Goal: Task Accomplishment & Management: Manage account settings

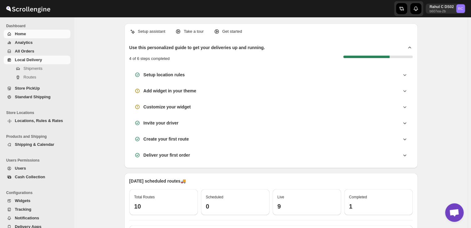
click at [36, 61] on span "Local Delivery" at bounding box center [28, 59] width 27 height 5
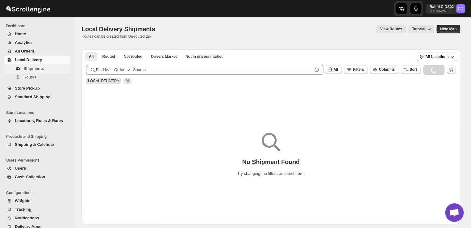
click at [35, 69] on span "Shipments" at bounding box center [33, 68] width 20 height 5
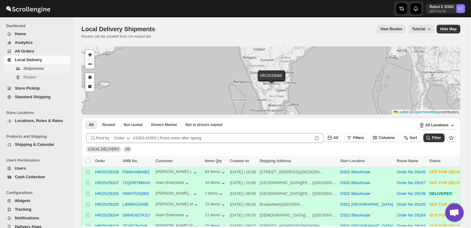
click at [44, 67] on span "Shipments" at bounding box center [46, 68] width 46 height 6
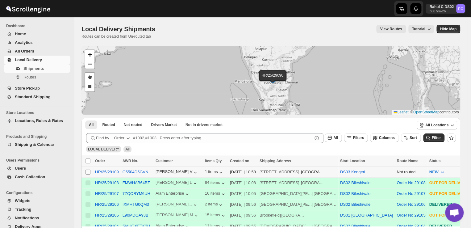
click at [88, 172] on input "Select shipment" at bounding box center [87, 171] width 5 height 5
checkbox input "true"
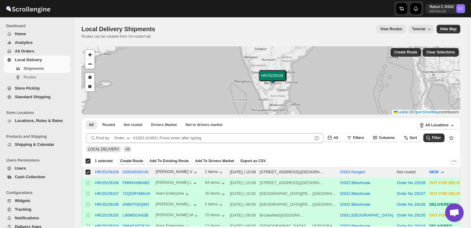
click at [132, 159] on span "Create Route" at bounding box center [131, 160] width 23 height 5
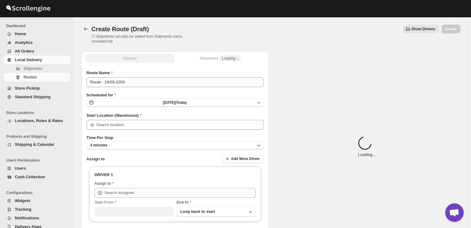
type input "DS03 Kengeri"
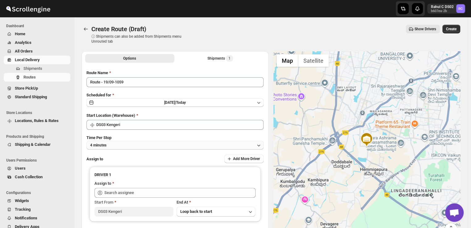
click at [125, 143] on button "4 minutes" at bounding box center [174, 145] width 177 height 9
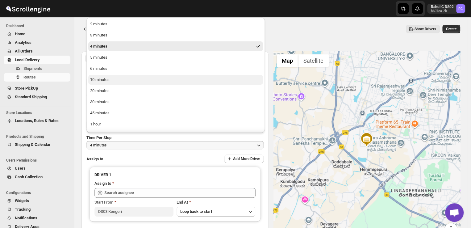
click at [114, 81] on button "10 minutes" at bounding box center [175, 80] width 175 height 10
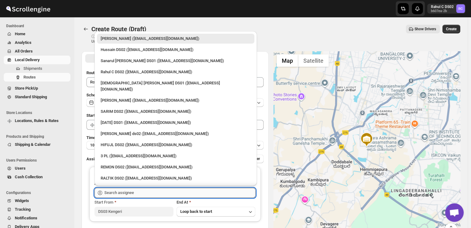
click at [136, 191] on input "text" at bounding box center [179, 193] width 151 height 10
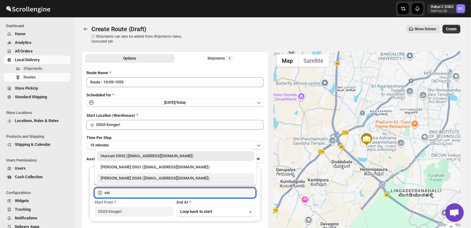
click at [117, 177] on div "Saibur Rahman DS03 (novenik154@ihnpo.com)" at bounding box center [176, 178] width 150 height 6
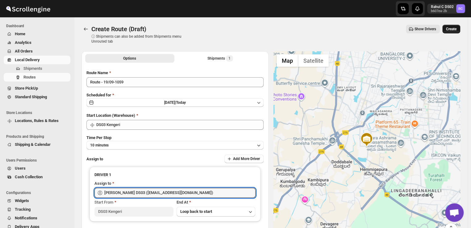
type input "Saibur Rahman DS03 (novenik154@ihnpo.com)"
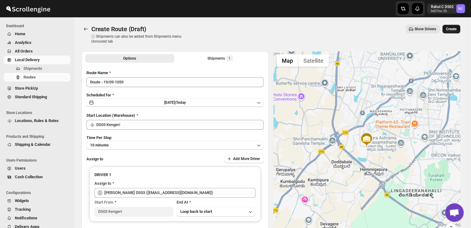
click at [454, 29] on span "Create" at bounding box center [451, 29] width 10 height 5
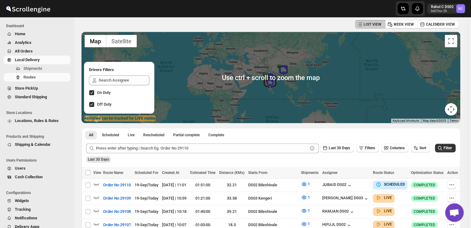
scroll to position [39, 0]
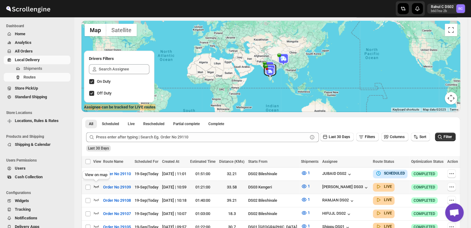
click at [96, 185] on icon "button" at bounding box center [96, 186] width 6 height 6
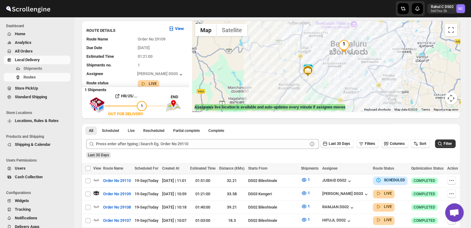
click at [341, 51] on img "1" at bounding box center [343, 46] width 12 height 12
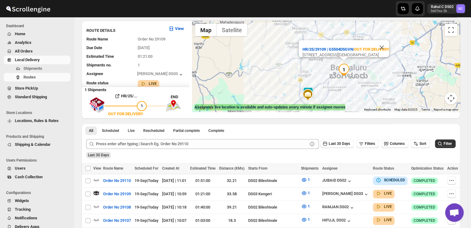
scroll to position [40, 0]
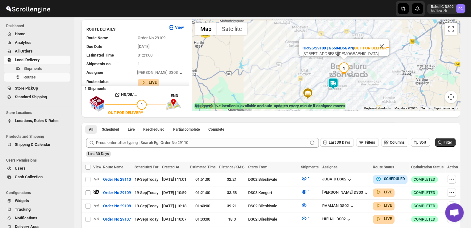
click at [51, 70] on span "Shipments" at bounding box center [46, 68] width 46 height 6
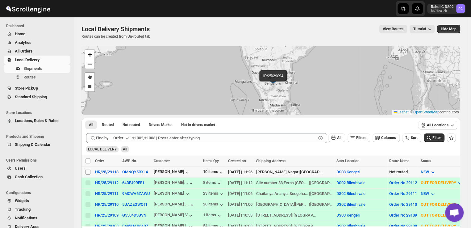
click at [87, 171] on input "Select shipment" at bounding box center [87, 171] width 5 height 5
checkbox input "true"
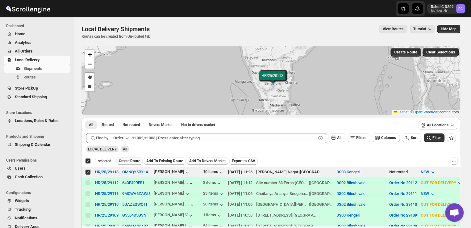
click at [134, 159] on span "Create Route" at bounding box center [129, 160] width 21 height 5
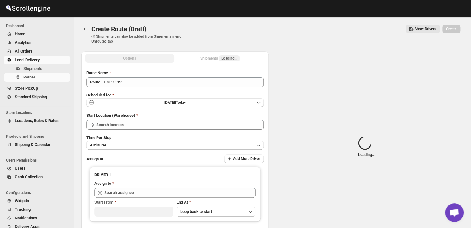
type input "DS03 Kengeri"
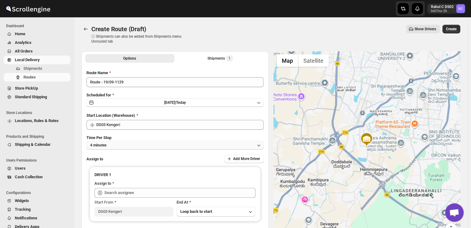
click at [122, 144] on button "4 minutes" at bounding box center [174, 145] width 177 height 9
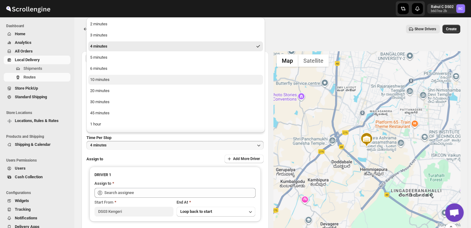
click at [110, 79] on button "10 minutes" at bounding box center [175, 80] width 175 height 10
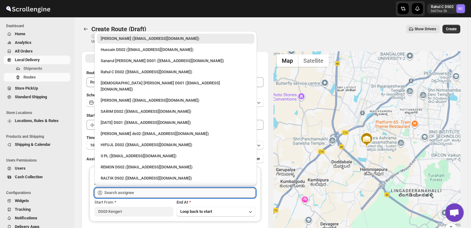
click at [138, 193] on input "text" at bounding box center [179, 193] width 151 height 10
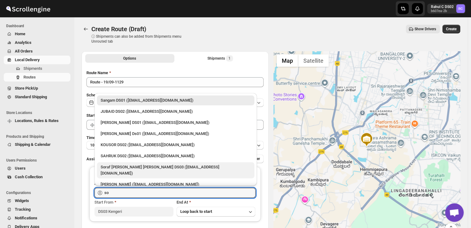
click at [130, 166] on div "Soraf uddin lasker DS03 (pofir49959@dextrago.com)" at bounding box center [176, 170] width 150 height 12
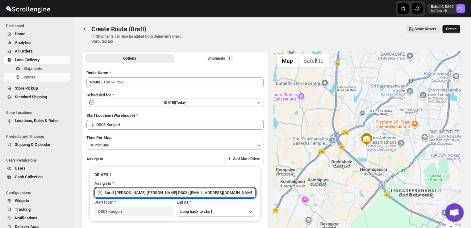
type input "Soraf uddin lasker DS03 (pofir49959@dextrago.com)"
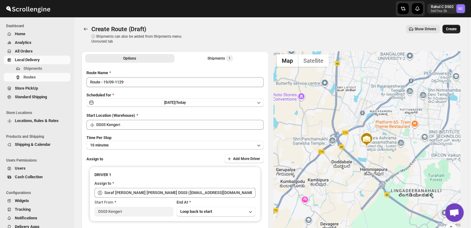
click at [452, 29] on span "Create" at bounding box center [451, 29] width 10 height 5
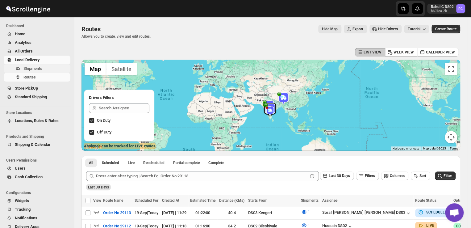
click at [49, 68] on span "Shipments" at bounding box center [46, 68] width 46 height 6
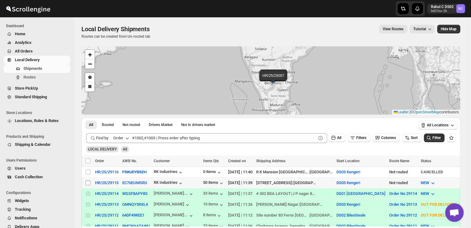
click at [87, 181] on input "Select shipment" at bounding box center [87, 182] width 5 height 5
checkbox input "true"
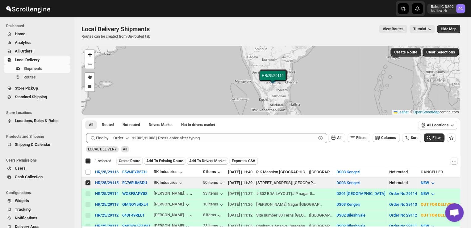
click at [134, 160] on span "Create Route" at bounding box center [129, 160] width 21 height 5
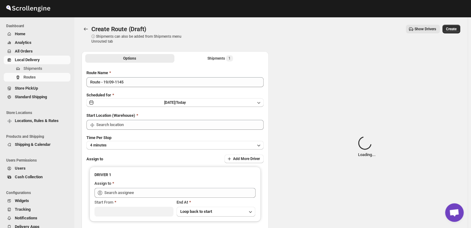
type input "DS03 Kengeri"
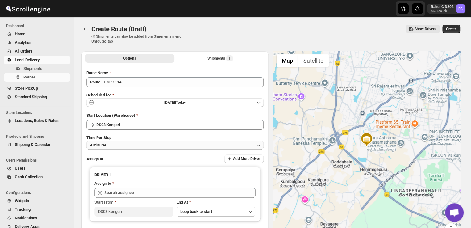
click at [121, 144] on button "4 minutes" at bounding box center [174, 145] width 177 height 9
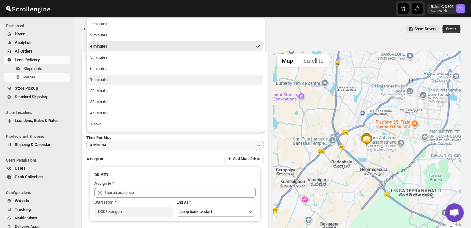
click at [101, 81] on div "10 minutes" at bounding box center [99, 79] width 19 height 6
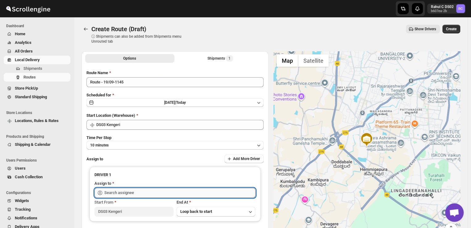
click at [146, 192] on input "text" at bounding box center [179, 193] width 151 height 10
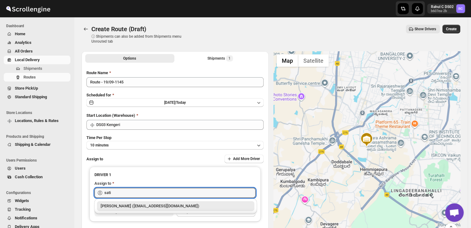
click at [151, 208] on div "Satish kumar veera (tehaxi9762@chaublog.com)" at bounding box center [176, 206] width 150 height 6
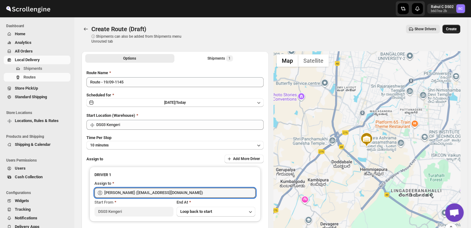
type input "Satish kumar veera (tehaxi9762@chaublog.com)"
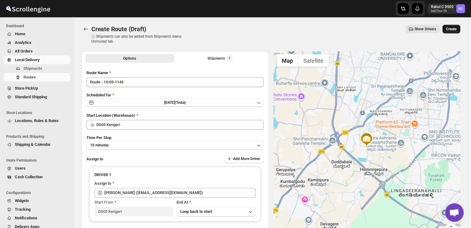
click at [454, 30] on span "Create" at bounding box center [451, 29] width 10 height 5
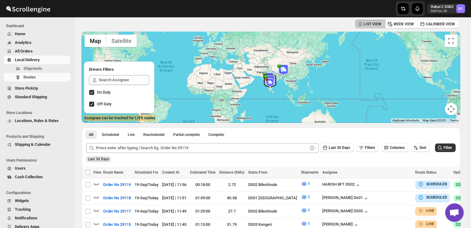
scroll to position [28, 0]
click at [265, 77] on img at bounding box center [269, 81] width 12 height 12
click at [33, 68] on span "Shipments" at bounding box center [32, 68] width 19 height 5
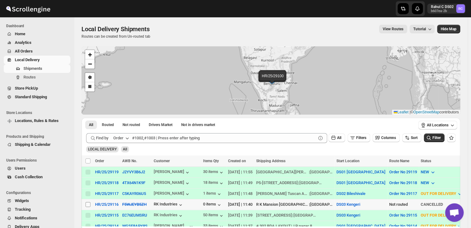
click at [86, 202] on input "Select shipment" at bounding box center [87, 204] width 5 height 5
checkbox input "true"
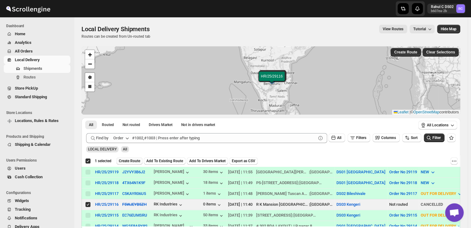
click at [130, 159] on span "Create Route" at bounding box center [129, 160] width 21 height 5
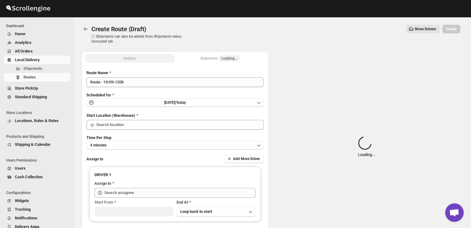
type input "DS03 Kengeri"
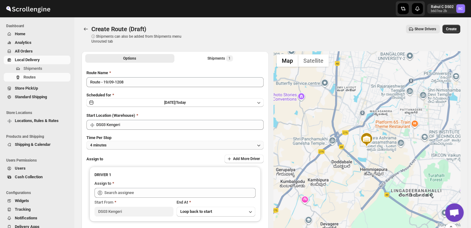
click at [112, 144] on button "4 minutes" at bounding box center [174, 145] width 177 height 9
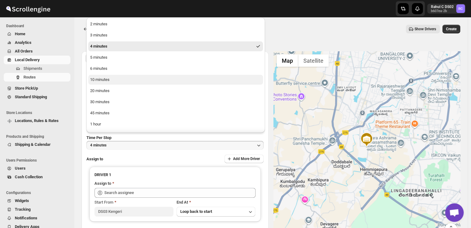
click at [111, 79] on button "10 minutes" at bounding box center [175, 80] width 175 height 10
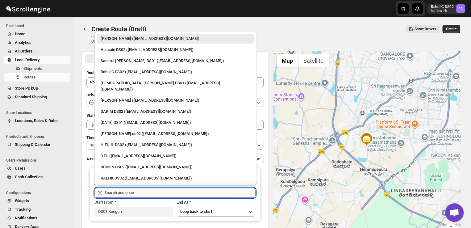
click at [145, 192] on input "text" at bounding box center [179, 193] width 151 height 10
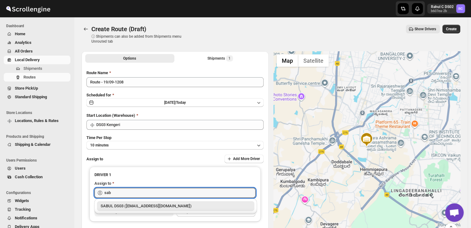
click at [133, 207] on div "SABUL DS03 (pokogin390@dextrago.com)" at bounding box center [176, 206] width 150 height 6
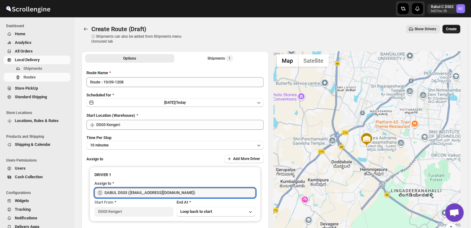
type input "SABUL DS03 (pokogin390@dextrago.com)"
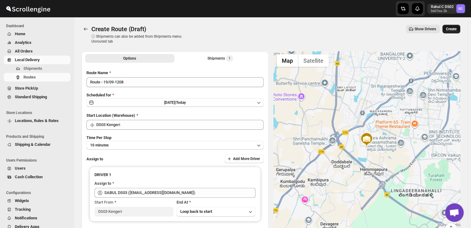
click at [454, 30] on span "Create" at bounding box center [451, 29] width 10 height 5
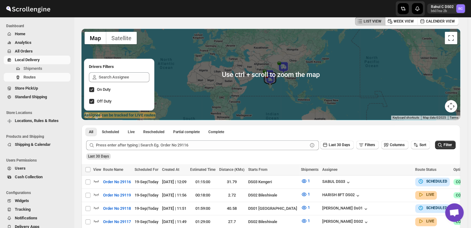
scroll to position [21, 0]
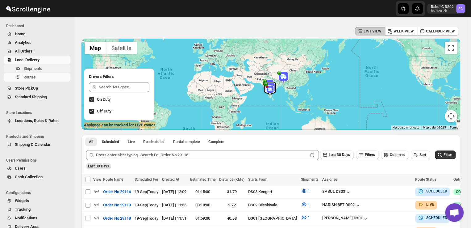
click at [40, 68] on span "Shipments" at bounding box center [32, 68] width 19 height 5
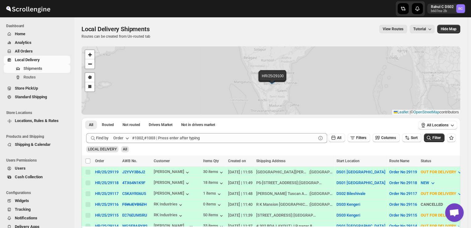
click at [40, 68] on span "Shipments" at bounding box center [32, 68] width 19 height 5
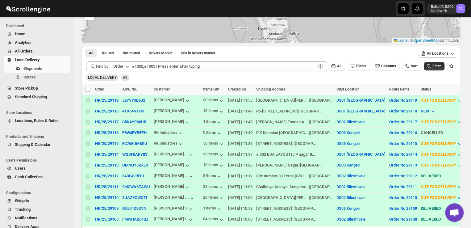
scroll to position [72, 0]
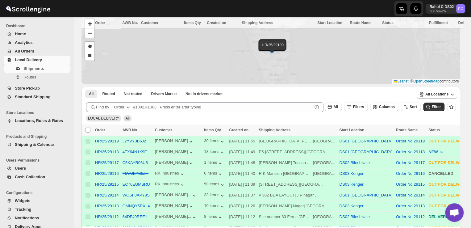
scroll to position [78, 0]
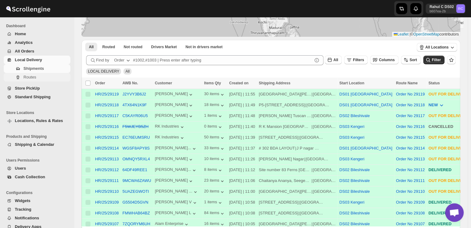
click at [41, 77] on span "Routes" at bounding box center [46, 77] width 46 height 6
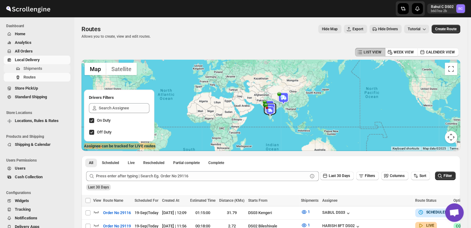
click at [46, 68] on span "Shipments" at bounding box center [46, 68] width 46 height 6
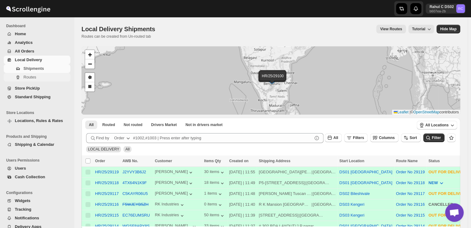
click at [37, 77] on span "Routes" at bounding box center [46, 77] width 46 height 6
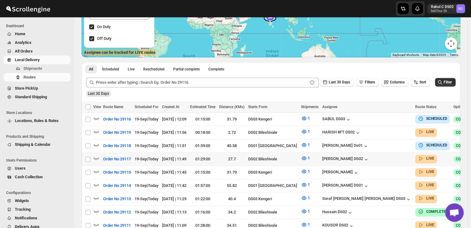
scroll to position [94, 0]
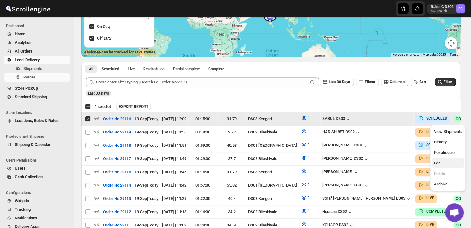
click at [442, 161] on span "Edit" at bounding box center [447, 163] width 28 height 6
checkbox input "false"
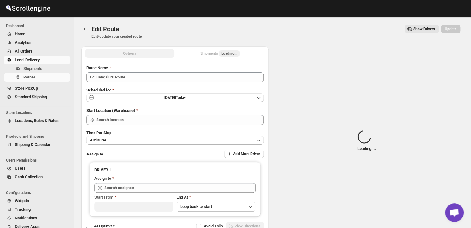
type input "Order No 29116"
type input "DS03 Kengeri"
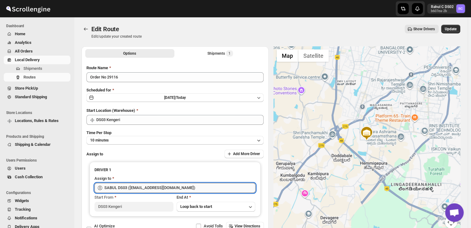
click at [184, 187] on input "SABUL DS03 (pokogin390@dextrago.com)" at bounding box center [179, 188] width 151 height 10
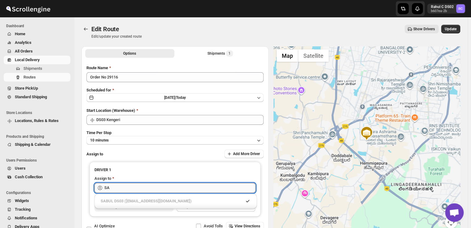
type input "S"
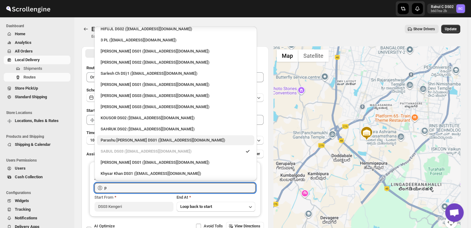
scroll to position [27, 0]
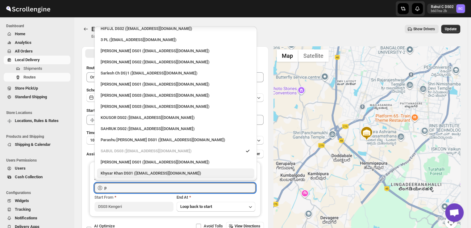
drag, startPoint x: 152, startPoint y: 167, endPoint x: 152, endPoint y: 171, distance: 5.0
click at [152, 171] on li "Khysar Khan DS01 (wafad44248@cspaus.com)" at bounding box center [175, 172] width 162 height 11
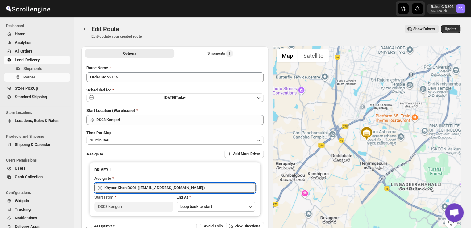
click at [218, 186] on input "Khysar Khan DS01 (wafad44248@cspaus.com)" at bounding box center [179, 188] width 151 height 10
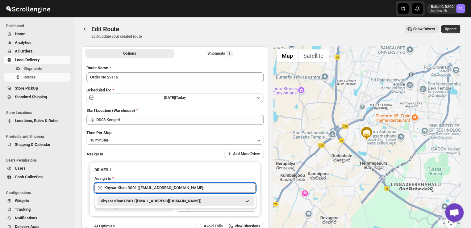
scroll to position [0, 0]
type input "K"
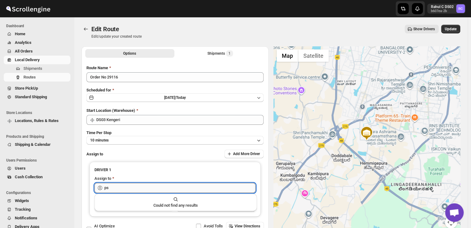
click at [126, 188] on input "ps" at bounding box center [179, 188] width 151 height 10
type input "p"
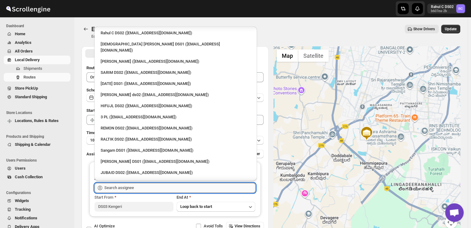
scroll to position [411, 0]
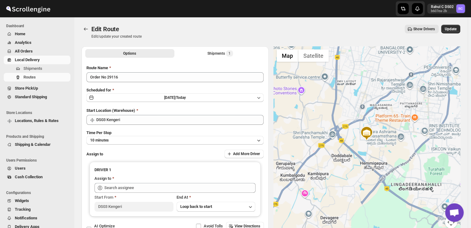
click at [288, 34] on div "Edit Route Edit/update your created route Show Drivers More actions Show Driver…" at bounding box center [270, 32] width 378 height 14
click at [39, 67] on span "Shipments" at bounding box center [32, 68] width 19 height 5
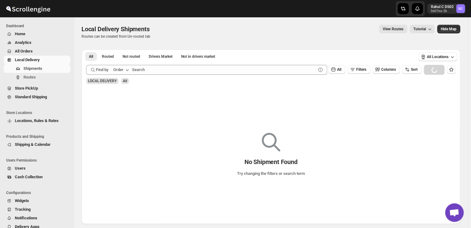
click at [39, 67] on span "Shipments" at bounding box center [32, 68] width 19 height 5
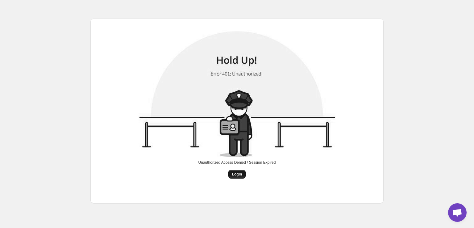
click at [237, 175] on span "Login" at bounding box center [237, 173] width 10 height 5
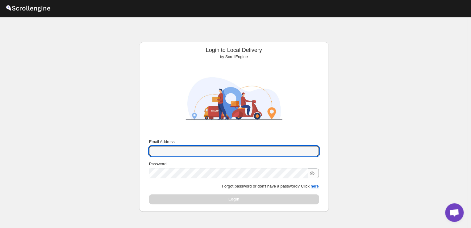
type input "[EMAIL_ADDRESS][DOMAIN_NAME]"
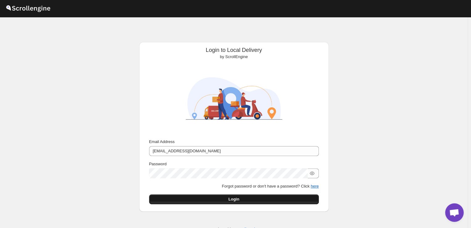
click at [234, 198] on span "Login" at bounding box center [233, 199] width 11 height 6
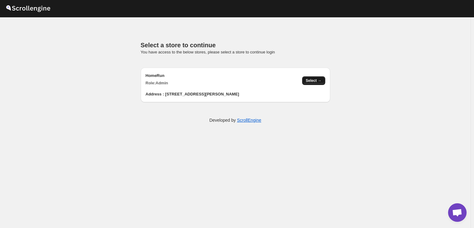
click at [310, 82] on span "Select →" at bounding box center [314, 80] width 16 height 5
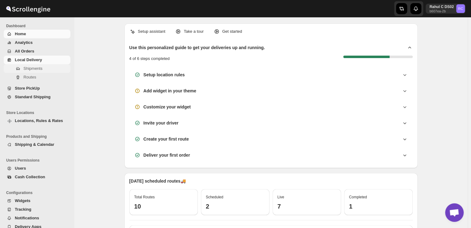
click at [39, 68] on span "Shipments" at bounding box center [32, 68] width 19 height 5
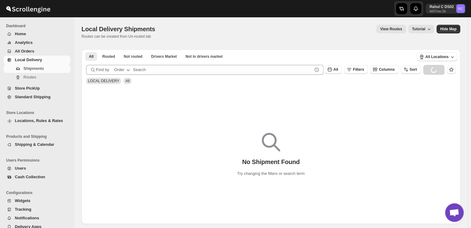
click at [39, 68] on span "Shipments" at bounding box center [33, 68] width 20 height 5
click at [424, 58] on icon "button" at bounding box center [421, 57] width 6 height 6
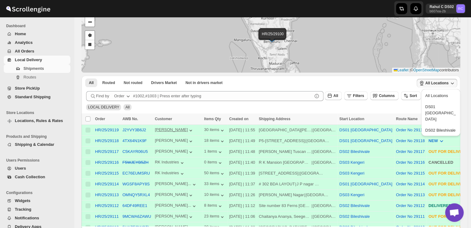
scroll to position [43, 0]
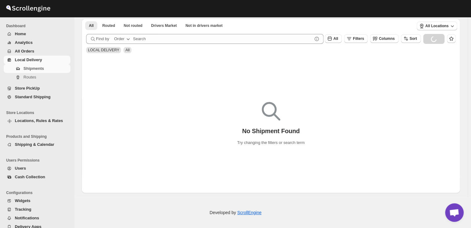
scroll to position [31, 0]
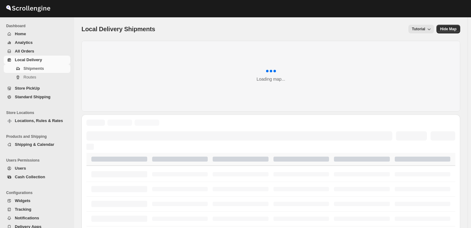
scroll to position [25, 0]
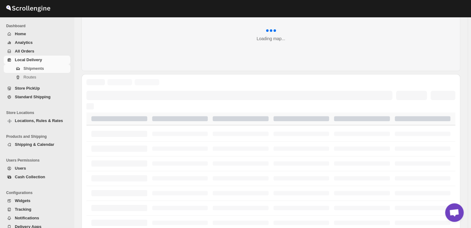
scroll to position [31, 0]
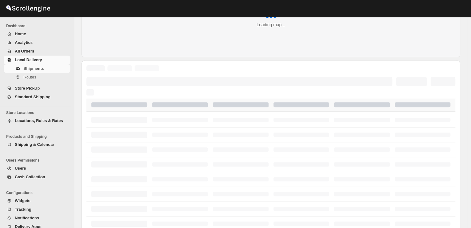
scroll to position [31, 0]
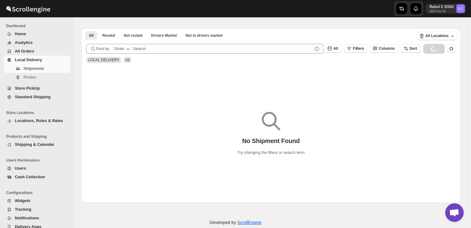
scroll to position [15, 0]
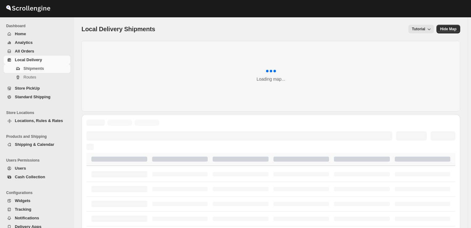
scroll to position [15, 0]
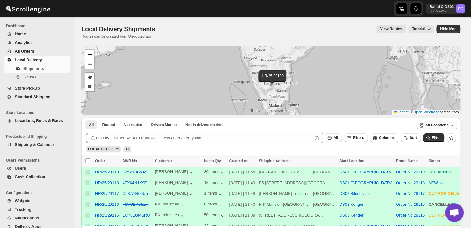
click at [438, 125] on span "All Locations" at bounding box center [436, 124] width 23 height 5
click at [146, 48] on div "HR/25/29119 HR/25/29118 HR/25/29117 HR/25/29116 HR/25/29115 HR/25/29114 HR/25/2…" at bounding box center [270, 80] width 378 height 68
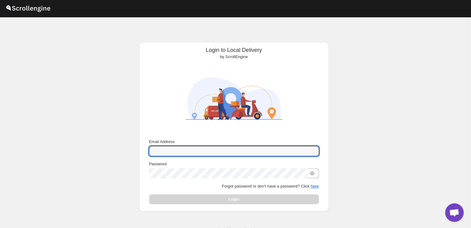
type input "rahul.chopra@home-run.co"
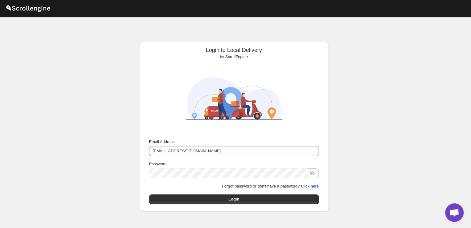
click at [234, 201] on div "Login" at bounding box center [234, 199] width 170 height 10
click at [234, 201] on span "Login" at bounding box center [233, 199] width 11 height 6
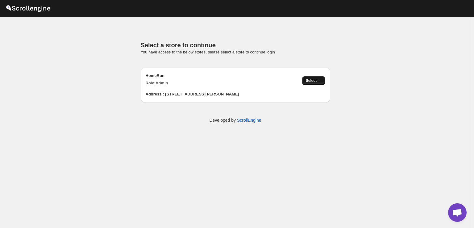
click at [313, 83] on button "Select →" at bounding box center [313, 80] width 23 height 9
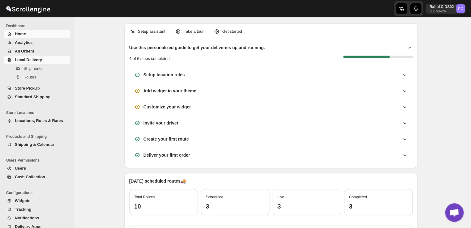
click at [41, 59] on span "Local Delivery" at bounding box center [28, 59] width 27 height 5
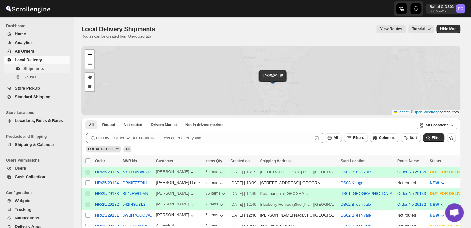
click at [38, 69] on span "Shipments" at bounding box center [33, 68] width 20 height 5
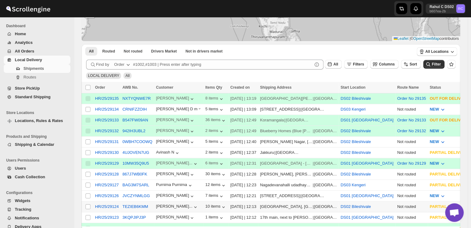
scroll to position [75, 0]
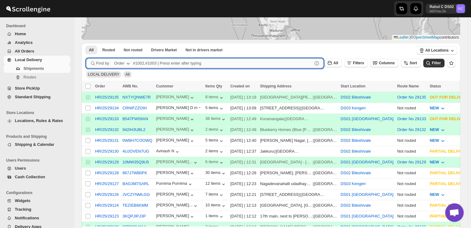
click at [162, 63] on input "text" at bounding box center [222, 63] width 179 height 10
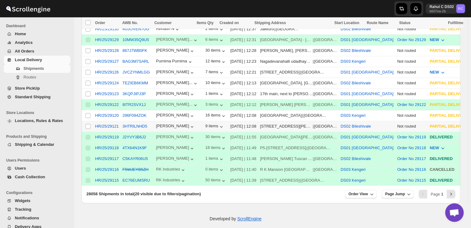
scroll to position [0, 0]
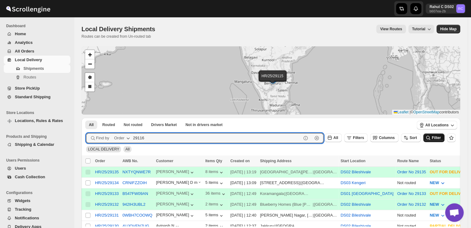
type input "29116"
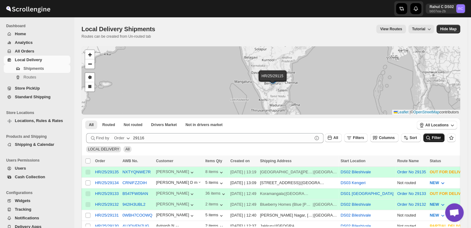
click at [431, 137] on icon "submit" at bounding box center [428, 137] width 6 height 6
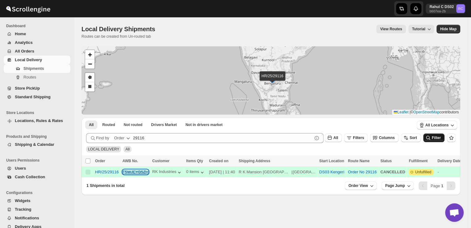
click at [126, 169] on s "F5WJEYB5ZH" at bounding box center [135, 171] width 26 height 5
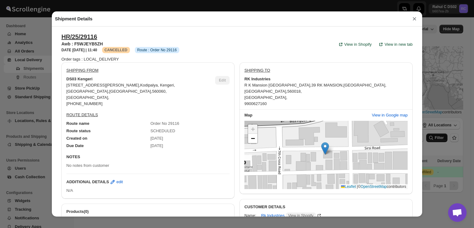
click at [413, 19] on button "×" at bounding box center [414, 18] width 9 height 9
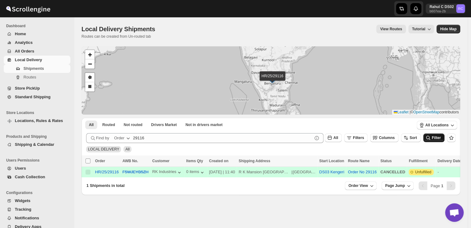
click at [86, 159] on input "Select all shipments" at bounding box center [87, 160] width 5 height 5
checkbox input "false"
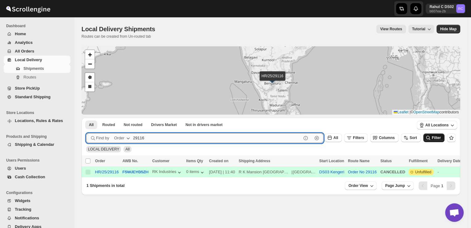
click at [233, 138] on input "29116" at bounding box center [217, 138] width 168 height 10
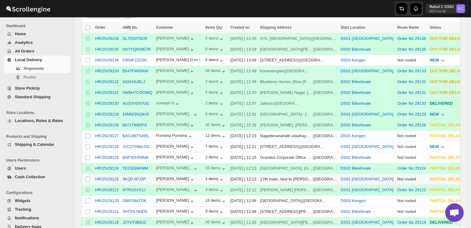
scroll to position [134, 0]
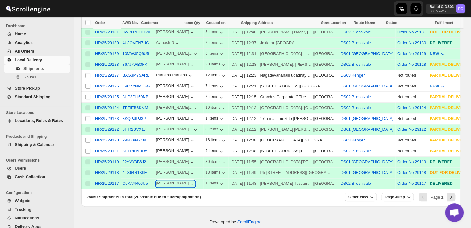
click at [189, 180] on icon "button" at bounding box center [192, 183] width 6 height 6
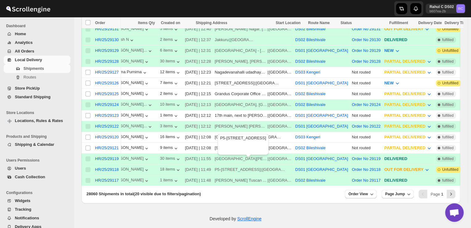
scroll to position [0, 0]
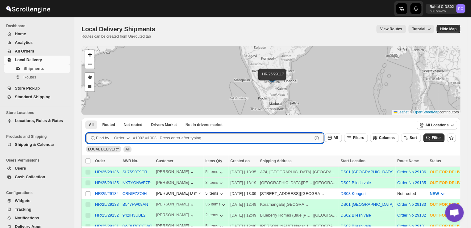
click at [185, 139] on input "text" at bounding box center [222, 138] width 179 height 10
type input "29116"
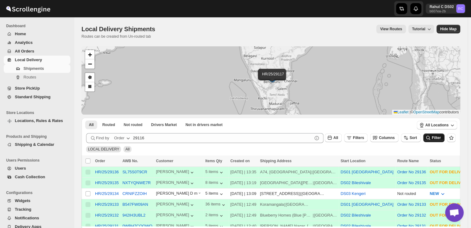
click at [431, 136] on icon "submit" at bounding box center [428, 137] width 6 height 6
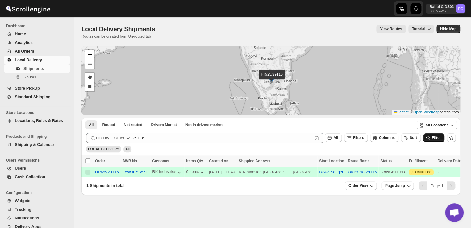
click at [416, 171] on span "Unfulfilled" at bounding box center [423, 171] width 16 height 5
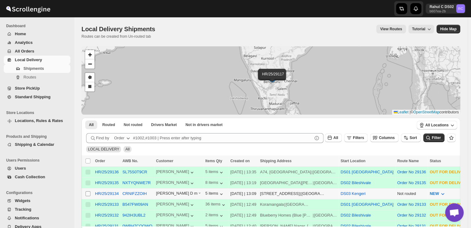
click at [89, 192] on input "Select shipment" at bounding box center [87, 193] width 5 height 5
checkbox input "true"
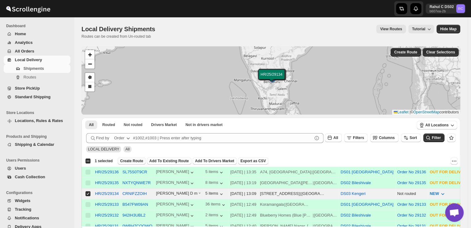
click at [124, 161] on span "Create Route" at bounding box center [131, 160] width 23 height 5
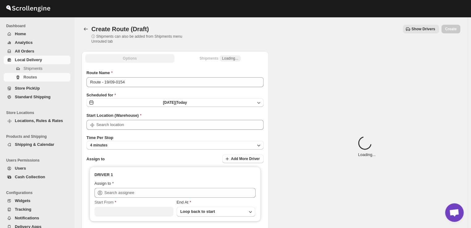
type input "DS03 Kengeri"
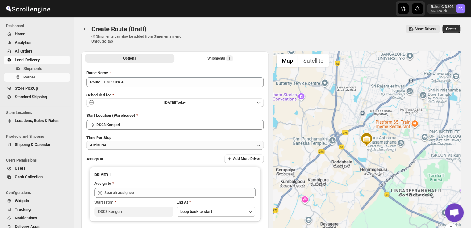
click at [132, 147] on button "4 minutes" at bounding box center [174, 145] width 177 height 9
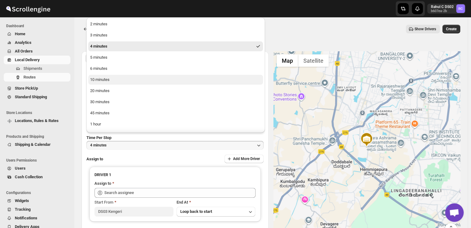
click at [100, 77] on div "10 minutes" at bounding box center [99, 79] width 19 height 6
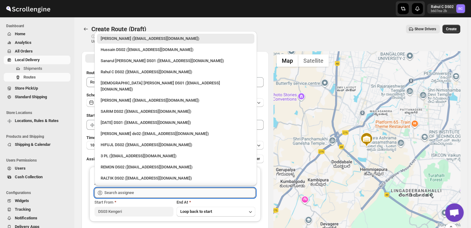
click at [143, 193] on input "text" at bounding box center [179, 193] width 151 height 10
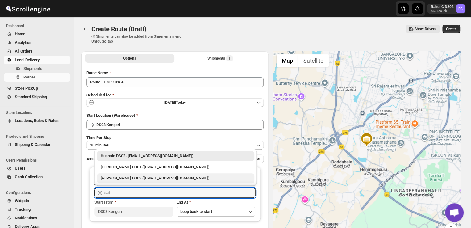
click at [135, 180] on div "Saibur Rahman DS03 (novenik154@ihnpo.com)" at bounding box center [176, 178] width 150 height 6
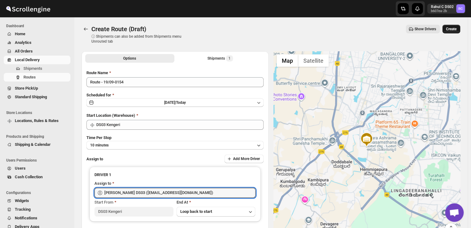
type input "Saibur Rahman DS03 (novenik154@ihnpo.com)"
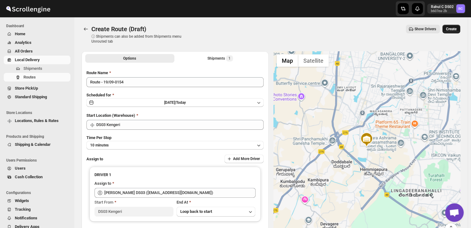
click at [455, 29] on span "Create" at bounding box center [451, 29] width 10 height 5
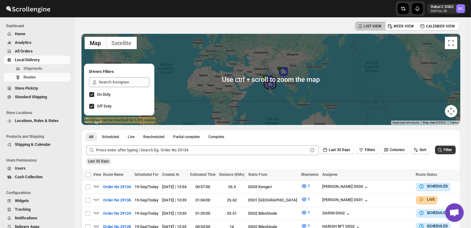
scroll to position [26, 0]
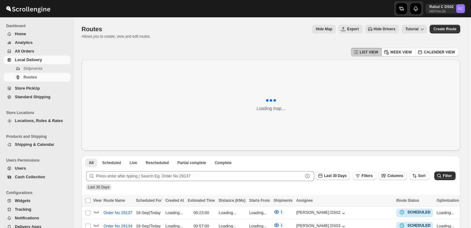
scroll to position [26, 0]
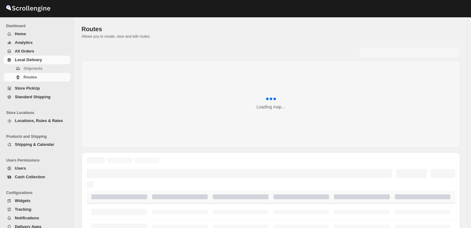
scroll to position [26, 0]
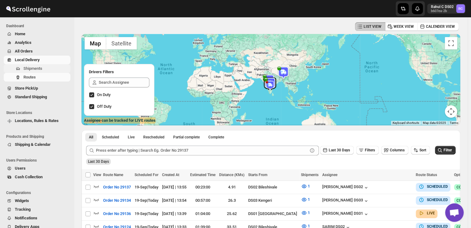
click at [39, 67] on span "Shipments" at bounding box center [32, 68] width 19 height 5
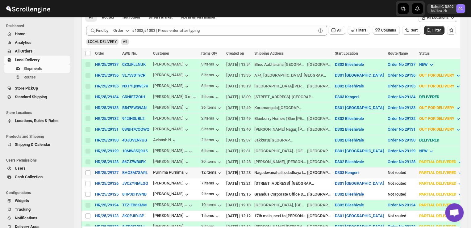
scroll to position [197, 0]
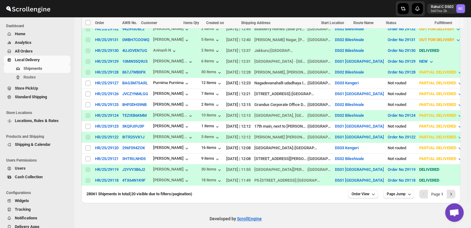
click at [438, 192] on span "Page 1" at bounding box center [437, 194] width 12 height 5
click at [439, 192] on span "Page 1" at bounding box center [437, 194] width 12 height 5
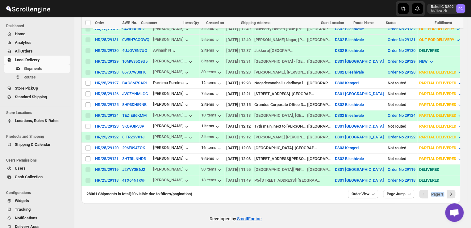
click at [439, 192] on span "Page 1" at bounding box center [437, 194] width 12 height 5
click at [454, 191] on icon "Next" at bounding box center [451, 194] width 6 height 6
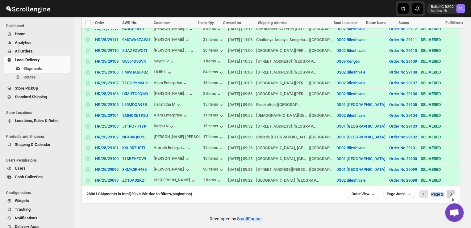
click at [454, 191] on icon "Next" at bounding box center [451, 194] width 6 height 6
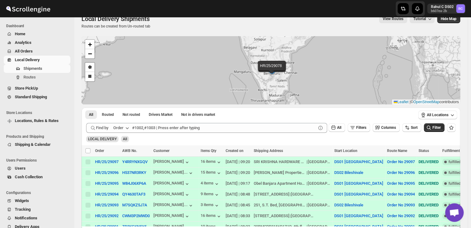
scroll to position [0, 0]
